Goal: Task Accomplishment & Management: Use online tool/utility

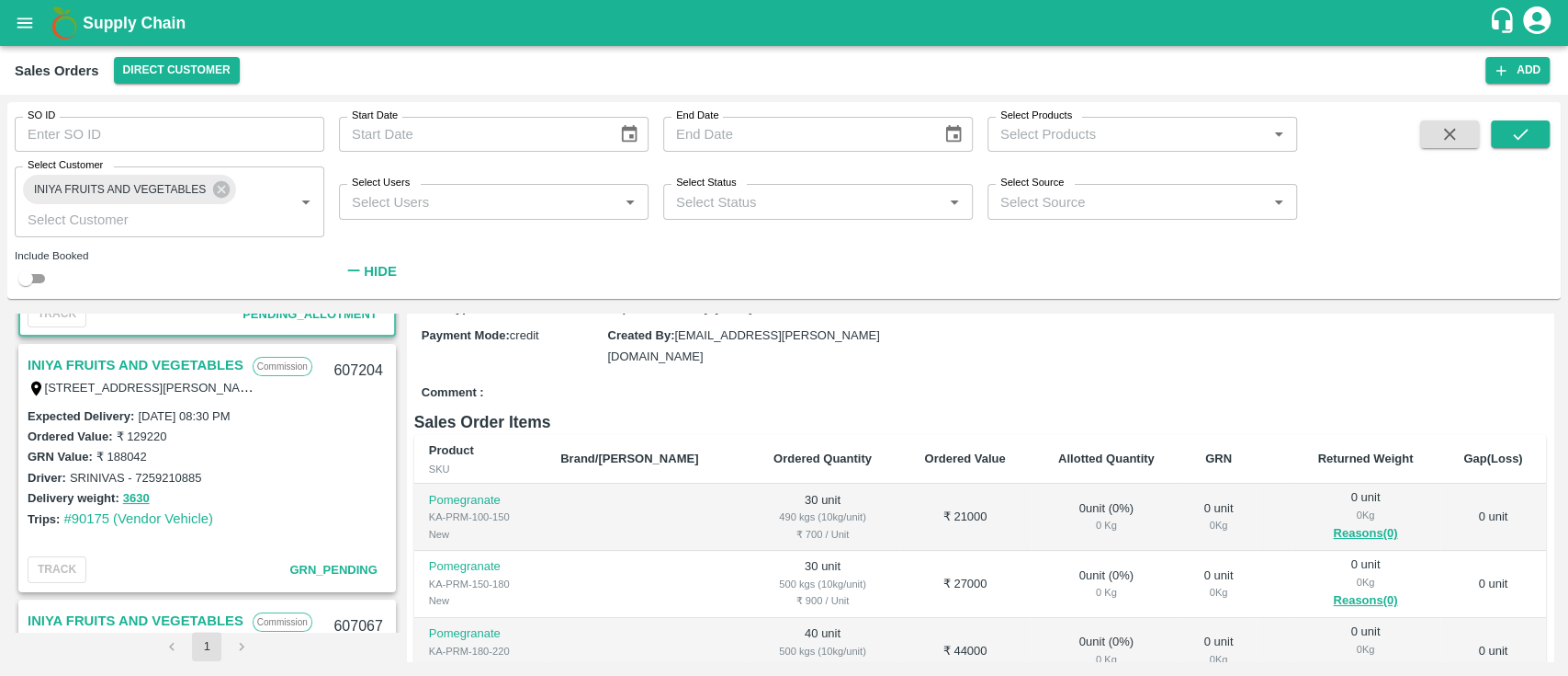
scroll to position [239, 0]
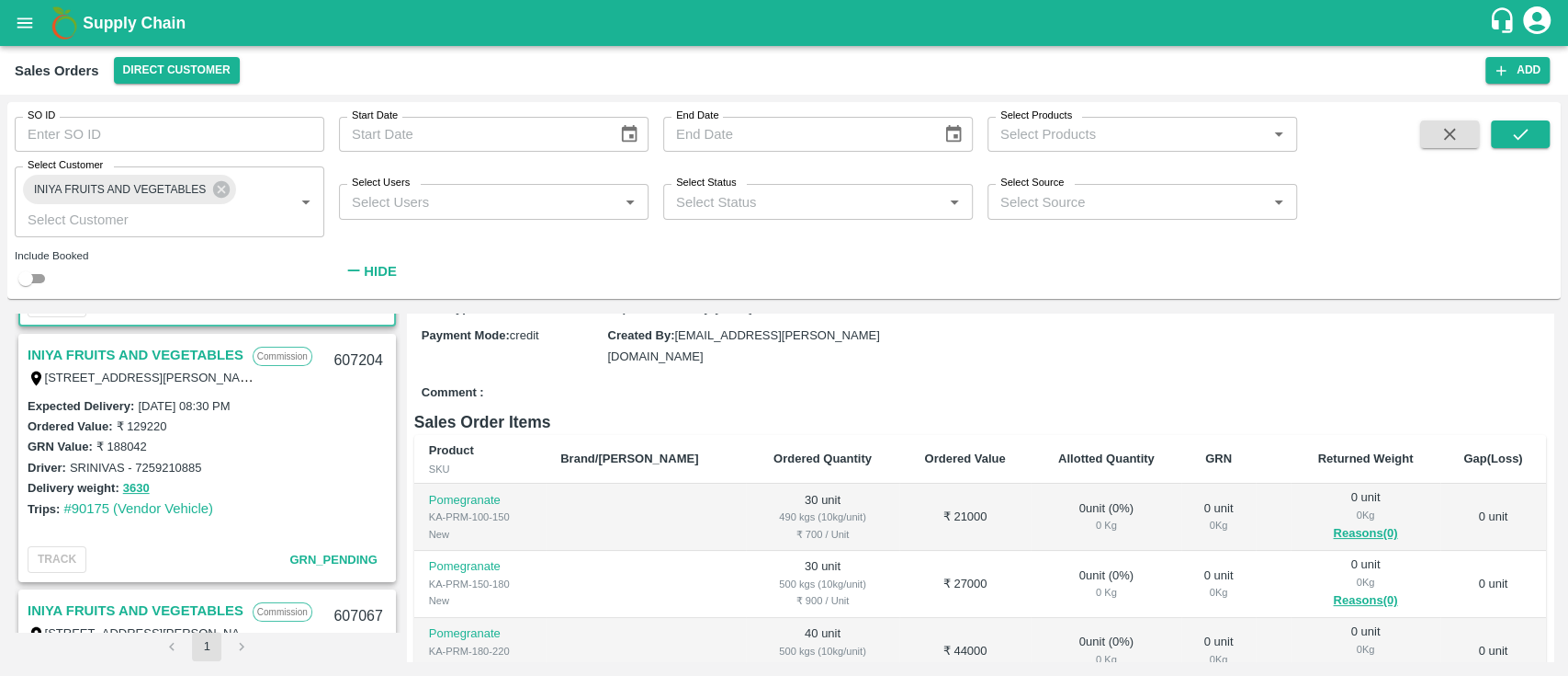
click at [195, 351] on link "INIYA FRUITS AND VEGETABLES" at bounding box center [136, 355] width 216 height 24
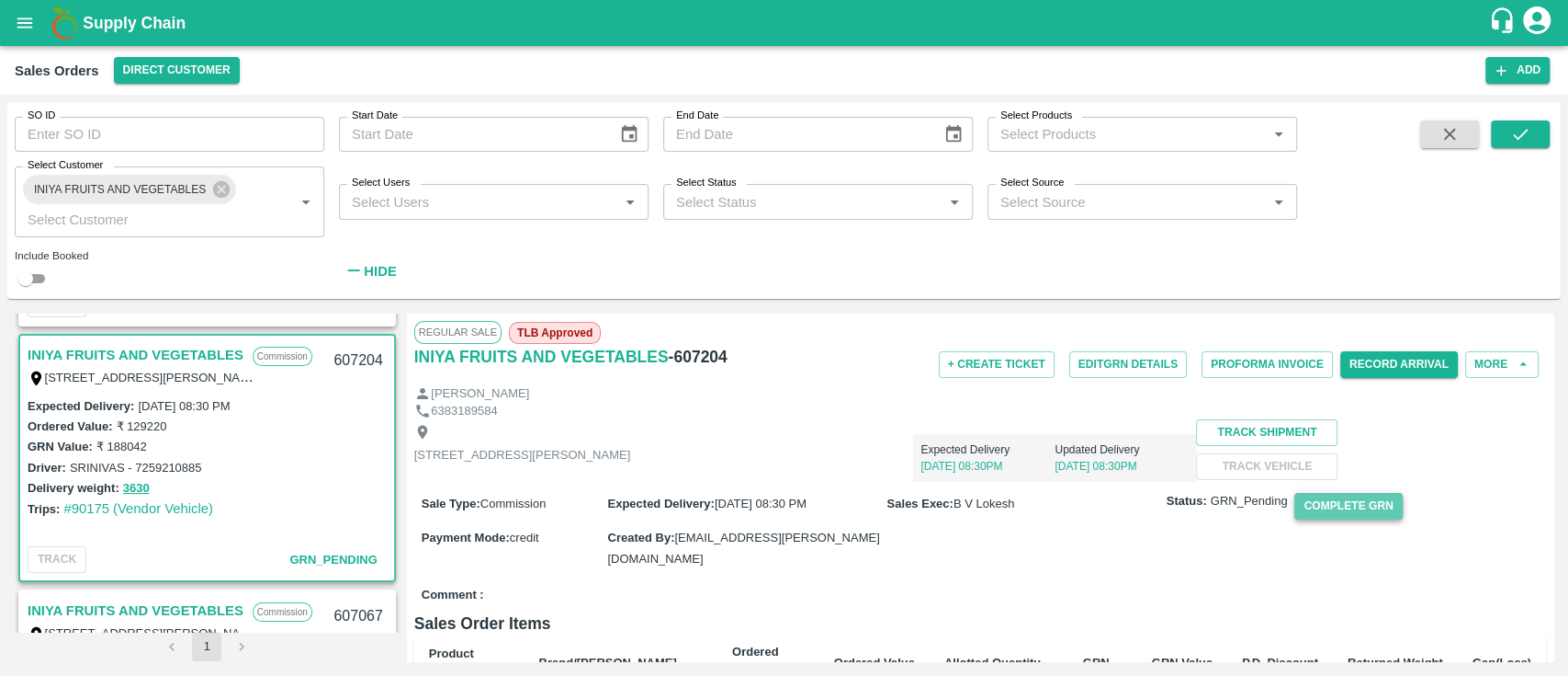
click at [1365, 519] on button "Complete GRN" at bounding box center [1348, 506] width 107 height 27
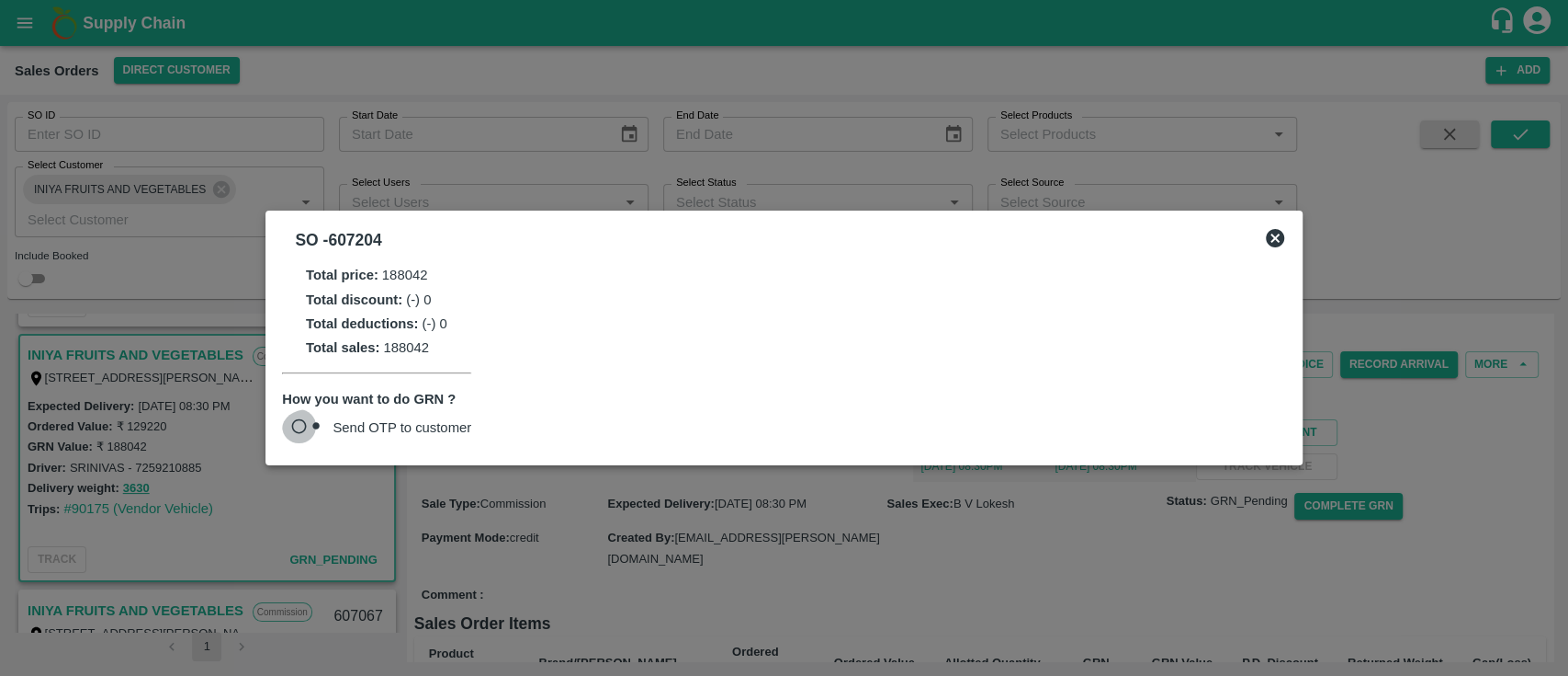
click at [299, 424] on input "Send OTP to customer" at bounding box center [307, 429] width 51 height 40
radio input "true"
click at [514, 429] on button "Send OTP" at bounding box center [509, 429] width 76 height 27
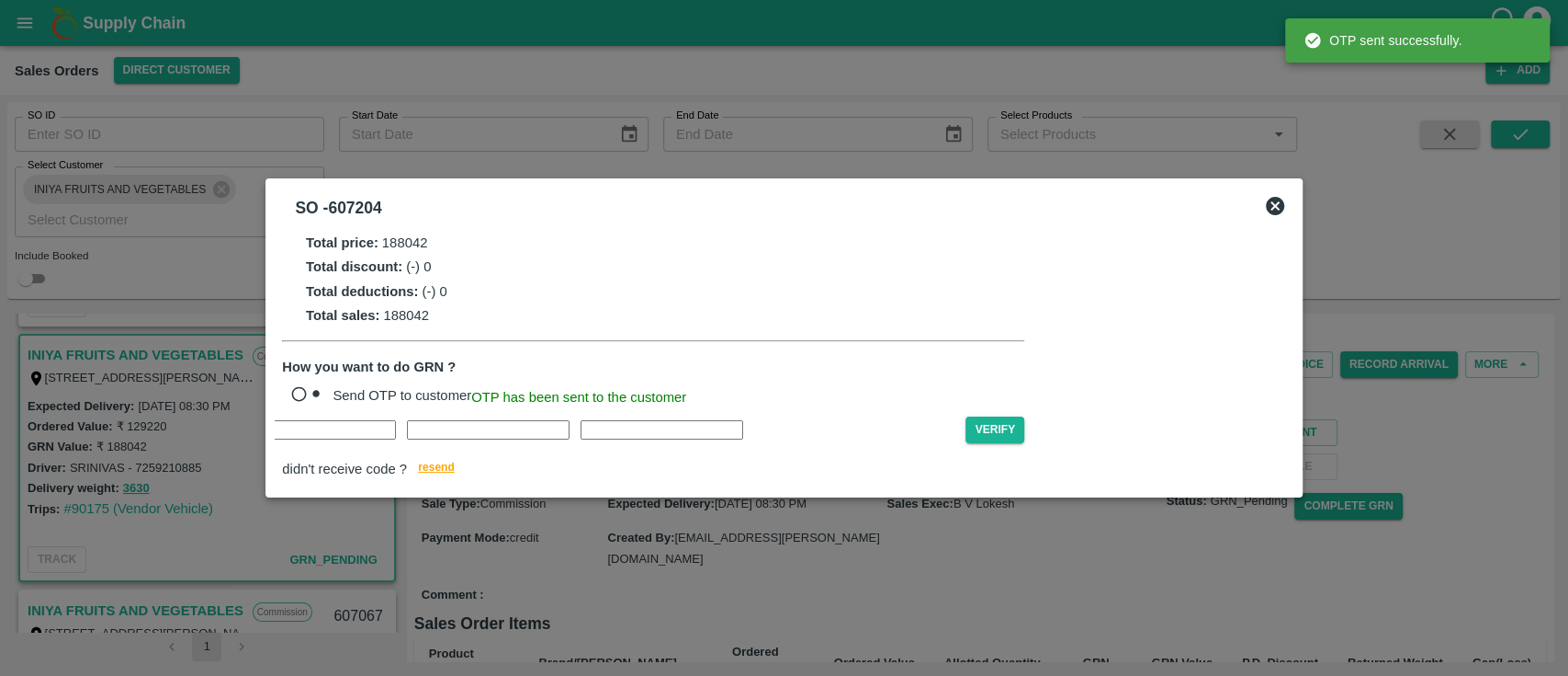
click at [222, 440] on input "text" at bounding box center [141, 429] width 162 height 19
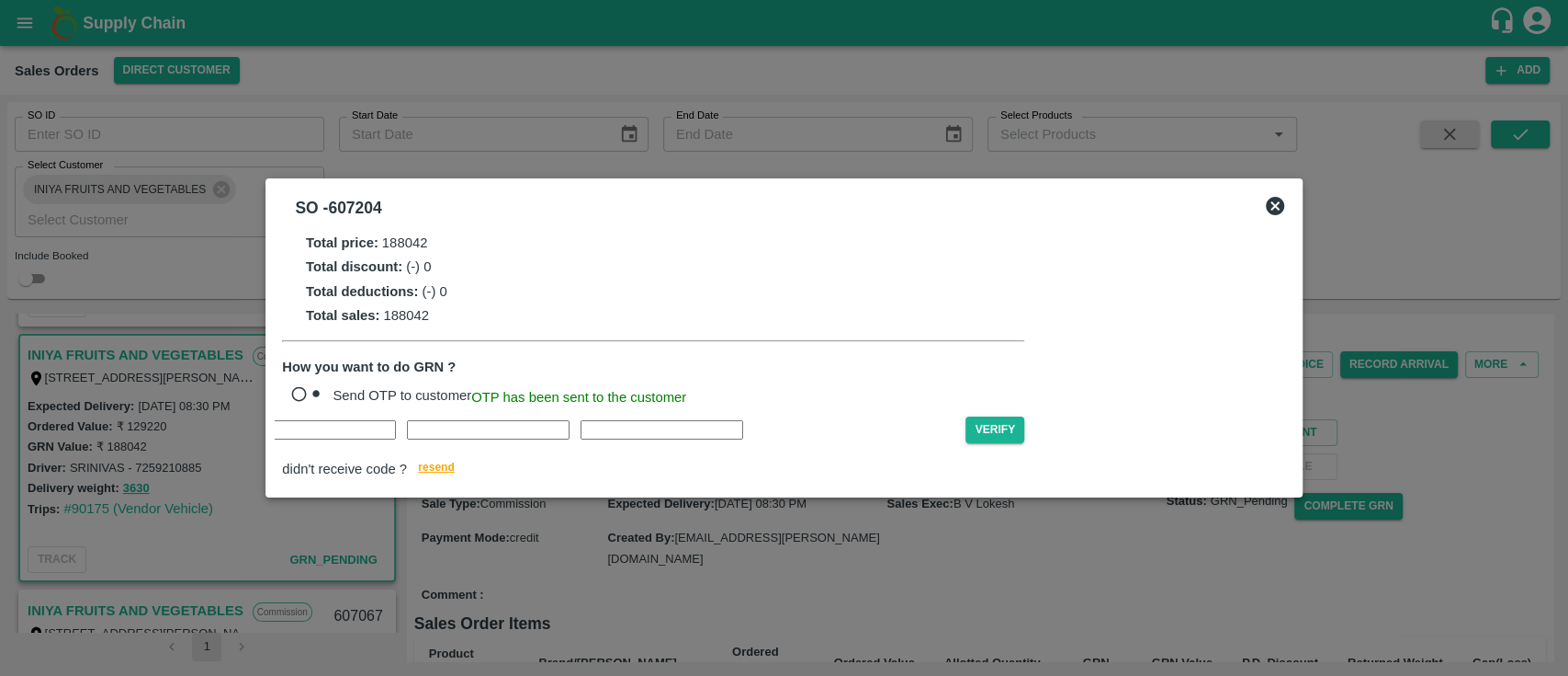
type input "G"
type input "T"
type input "N"
type input "Q"
click at [965, 440] on button "Verify" at bounding box center [995, 429] width 59 height 27
